Goal: Check status: Check status

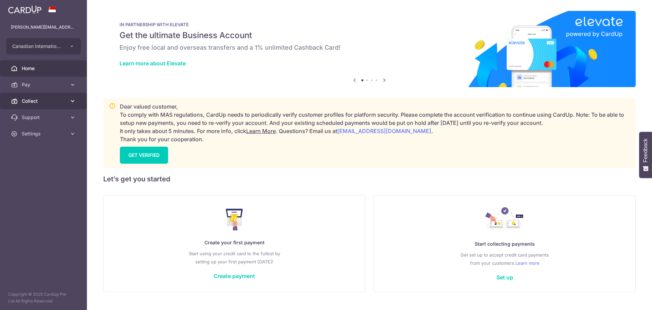
click at [63, 99] on span "Collect" at bounding box center [44, 101] width 45 height 7
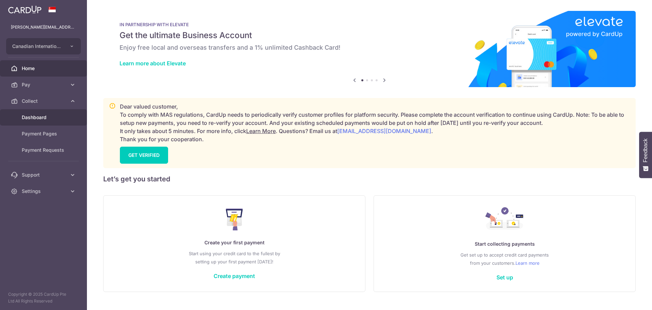
click at [65, 117] on span "Dashboard" at bounding box center [44, 117] width 45 height 7
click at [66, 115] on span "Dashboard" at bounding box center [44, 117] width 45 height 7
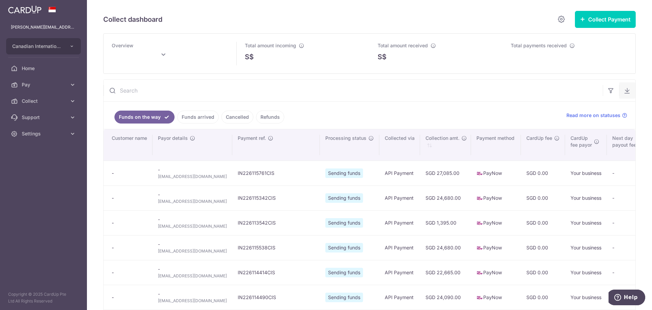
click at [624, 89] on icon "button" at bounding box center [627, 90] width 7 height 7
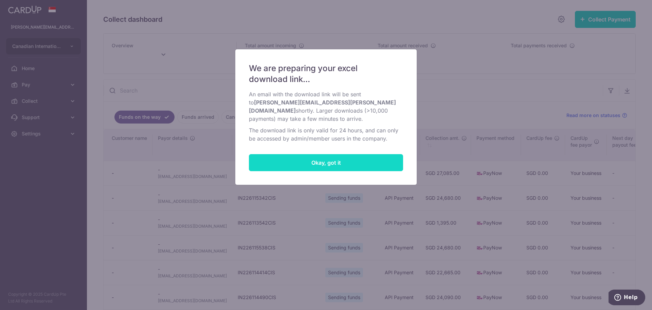
click at [362, 154] on button "Okay, got it" at bounding box center [326, 162] width 154 height 17
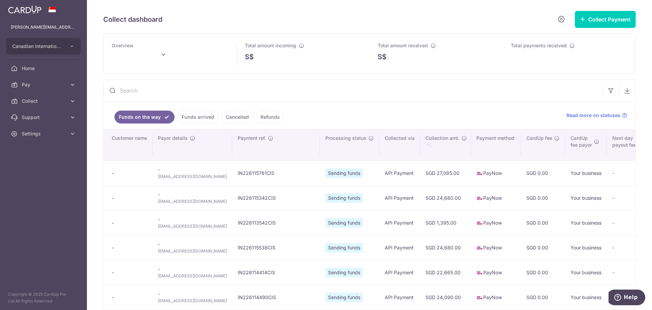
type input "[DATE]"
